Goal: Find specific page/section: Locate item on page

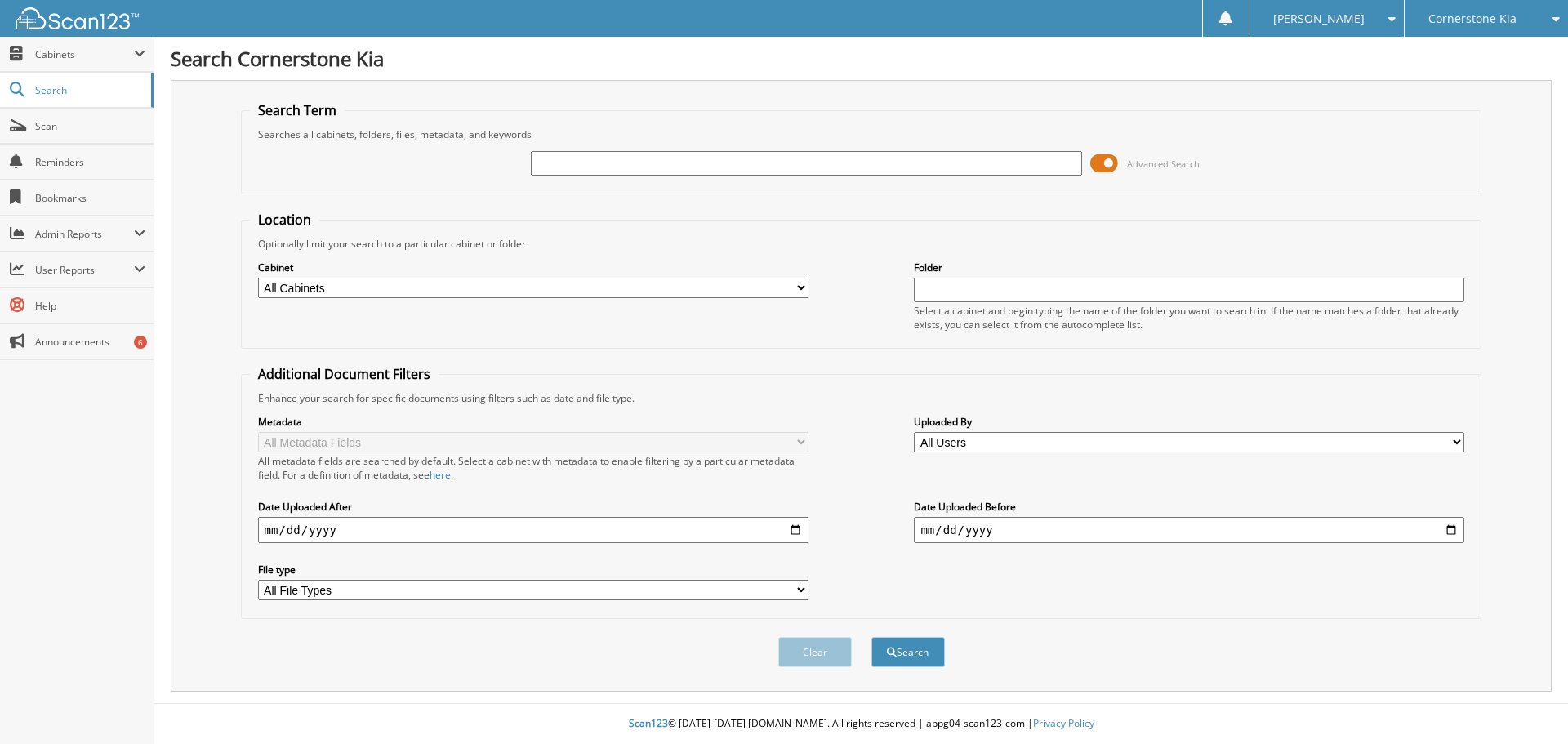
click at [567, 161] on input "text" at bounding box center [807, 163] width 551 height 24
type input "k48396"
click at [872, 637] on button "Search" at bounding box center [908, 651] width 73 height 30
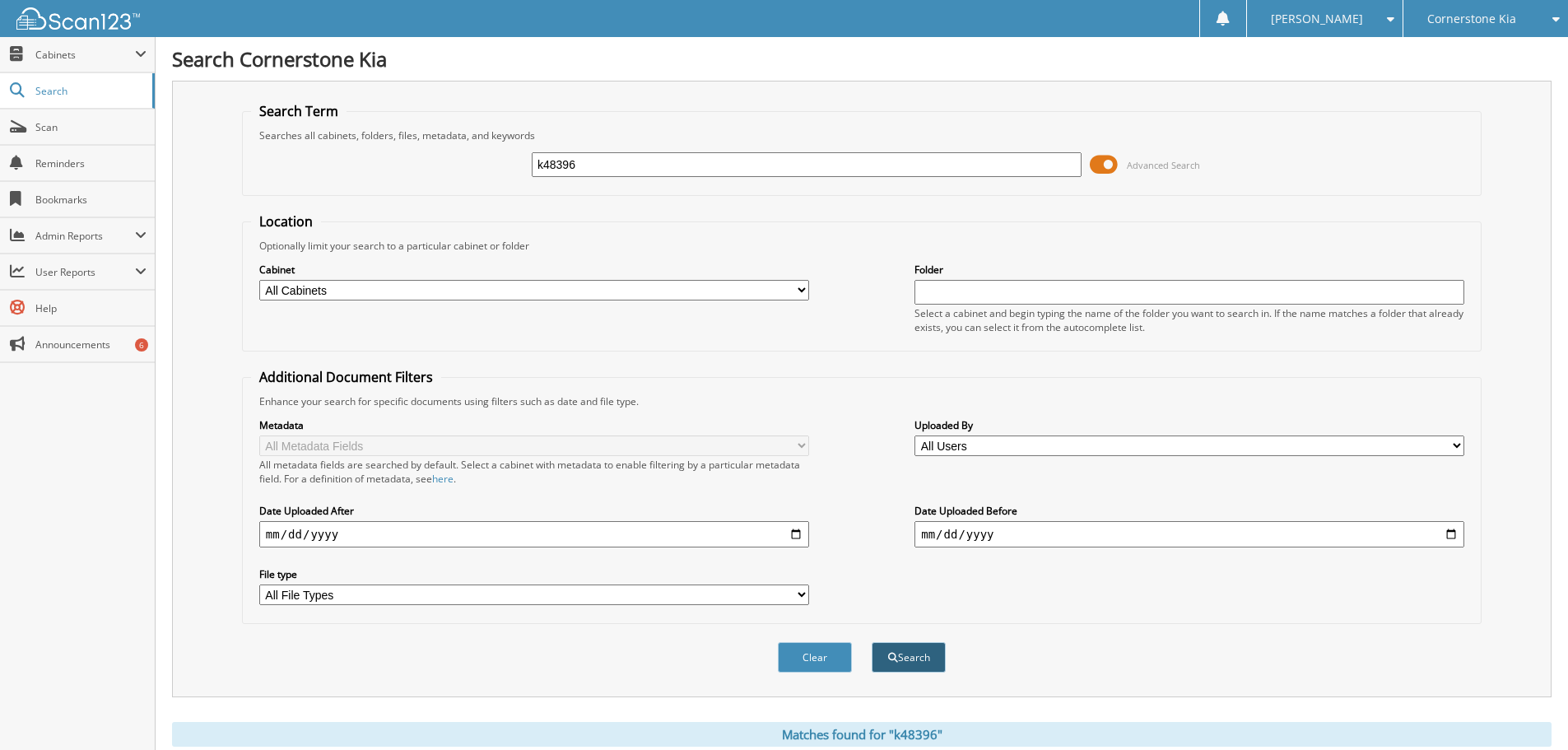
click at [903, 661] on button "Search" at bounding box center [908, 656] width 74 height 30
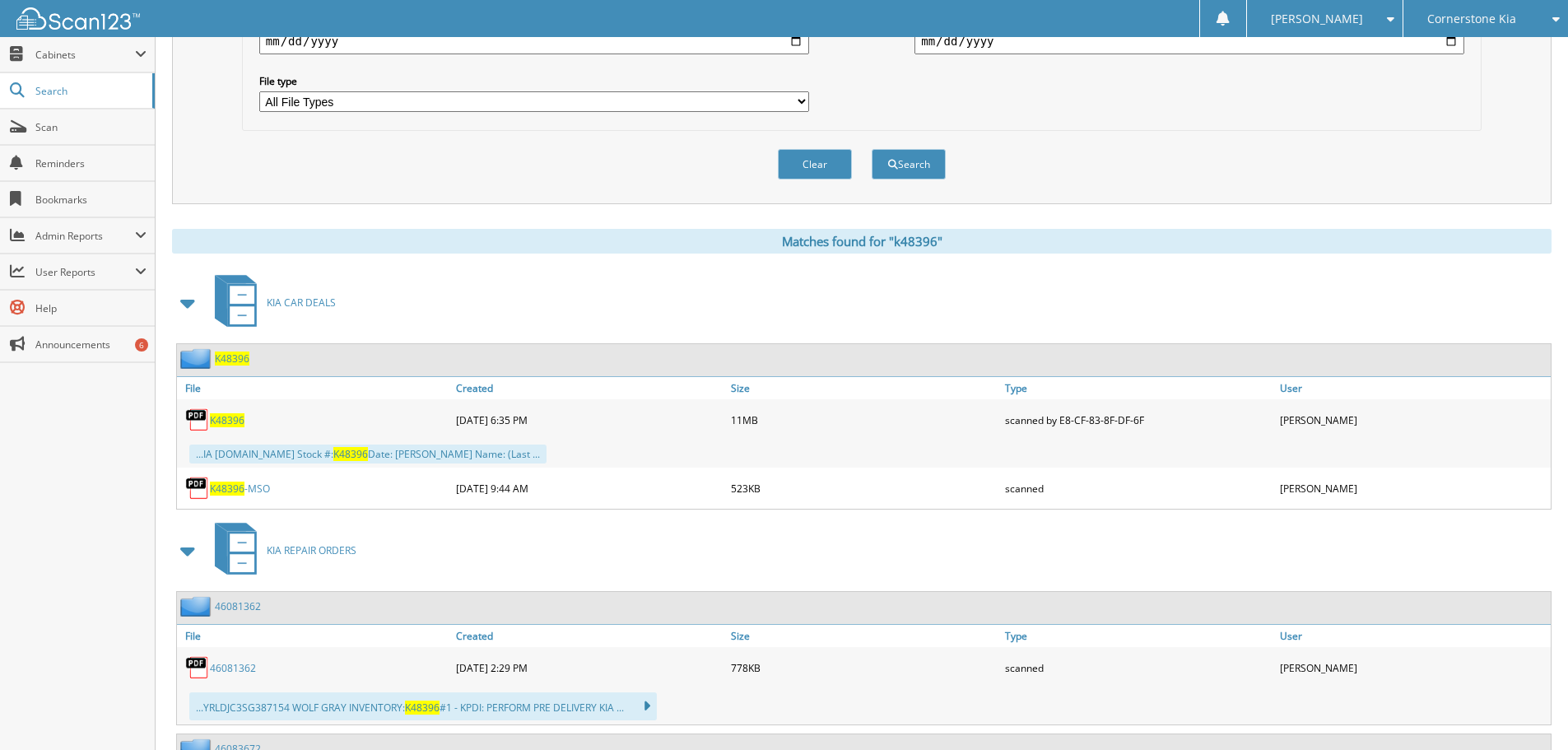
scroll to position [658, 0]
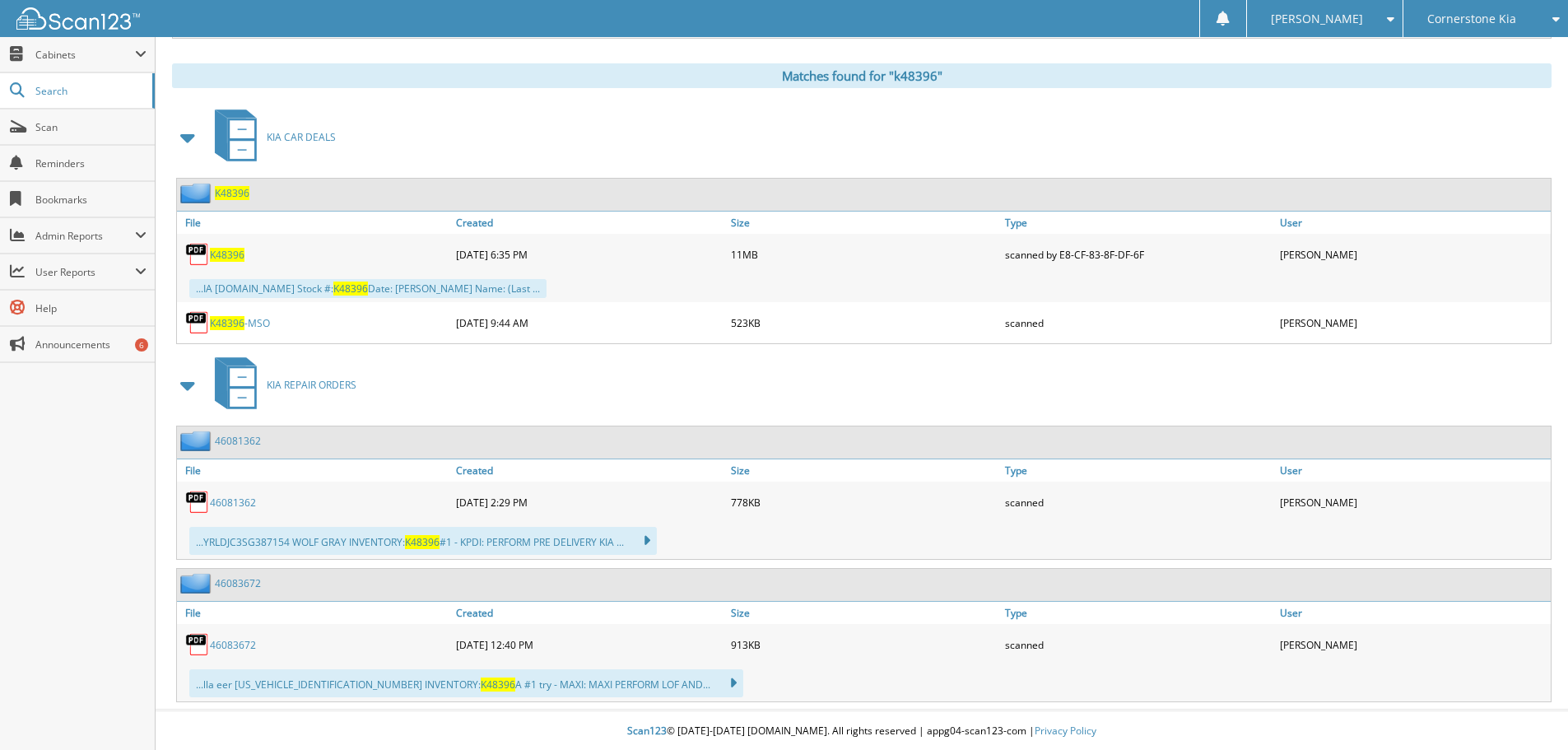
click at [236, 254] on span "K48396" at bounding box center [228, 254] width 35 height 14
